Goal: Ask a question

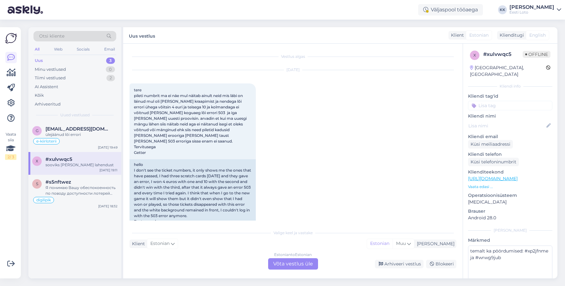
scroll to position [325, 0]
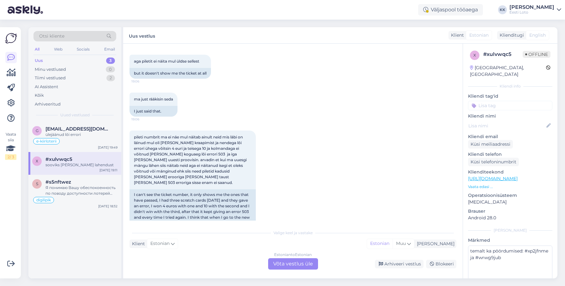
click at [45, 61] on div "Uus 3" at bounding box center [75, 60] width 83 height 9
click at [69, 67] on div "Minu vestlused 0" at bounding box center [75, 69] width 83 height 9
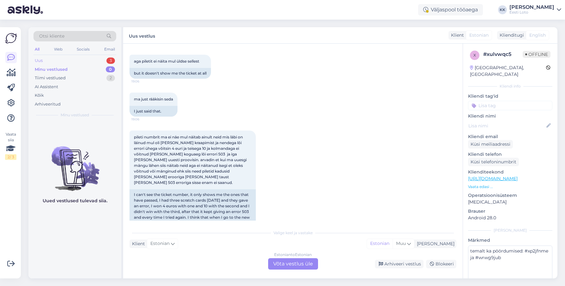
click at [62, 60] on div "Uus 3" at bounding box center [75, 60] width 83 height 9
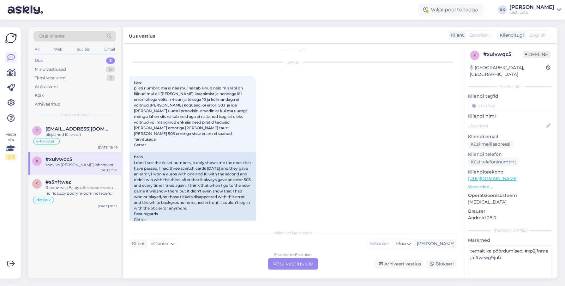
scroll to position [0, 0]
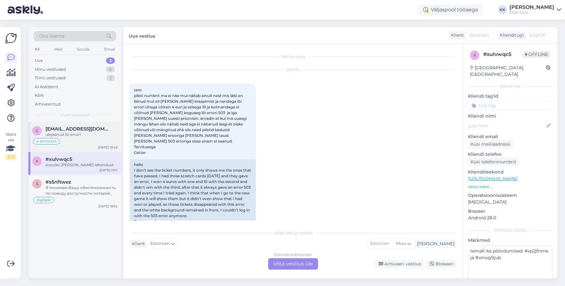
click at [83, 134] on div "ülejäänud lõi errori" at bounding box center [82, 135] width 72 height 6
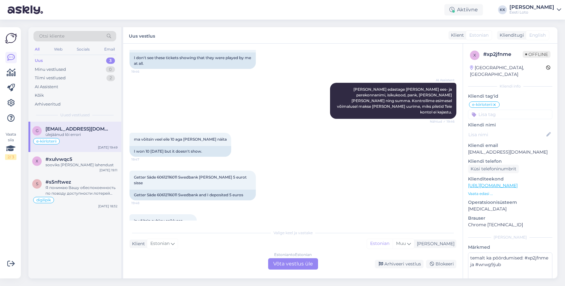
scroll to position [738, 0]
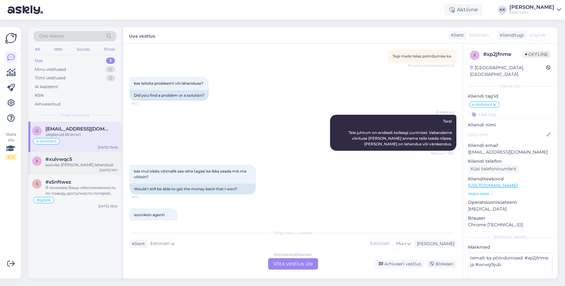
click at [54, 161] on span "#xulvwqc5" at bounding box center [59, 159] width 27 height 6
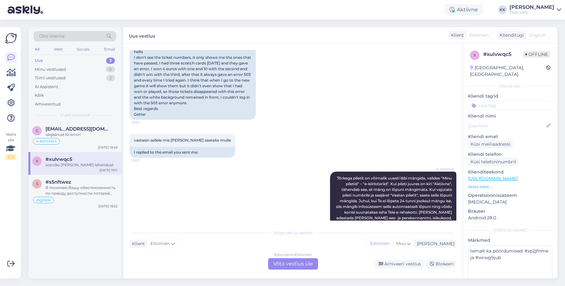
scroll to position [111, 0]
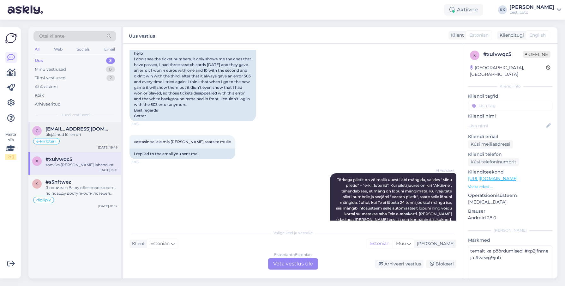
click at [89, 130] on span "[EMAIL_ADDRESS][DOMAIN_NAME]" at bounding box center [79, 129] width 66 height 6
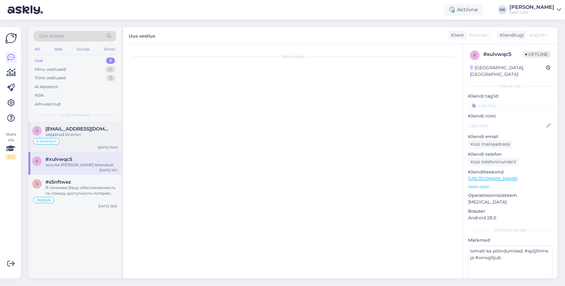
scroll to position [866, 0]
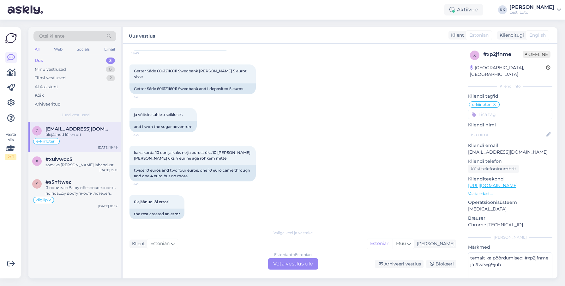
click at [496, 149] on p "[EMAIL_ADDRESS][DOMAIN_NAME]" at bounding box center [510, 152] width 84 height 7
click at [77, 166] on div "sooviks [PERSON_NAME] lahendust" at bounding box center [82, 165] width 72 height 6
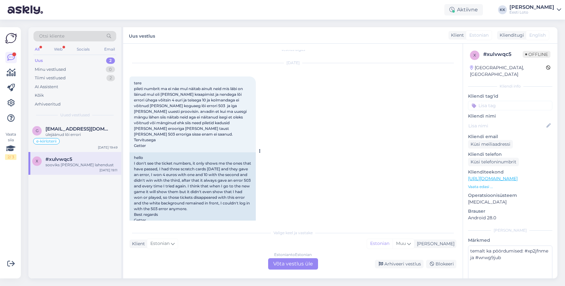
scroll to position [9, 0]
click at [93, 132] on div "ülejäänud lõi errori" at bounding box center [82, 135] width 72 height 6
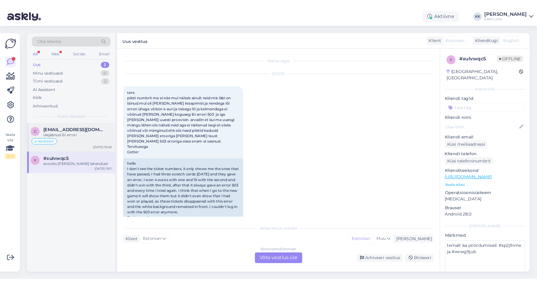
scroll to position [866, 0]
